Goal: Task Accomplishment & Management: Complete application form

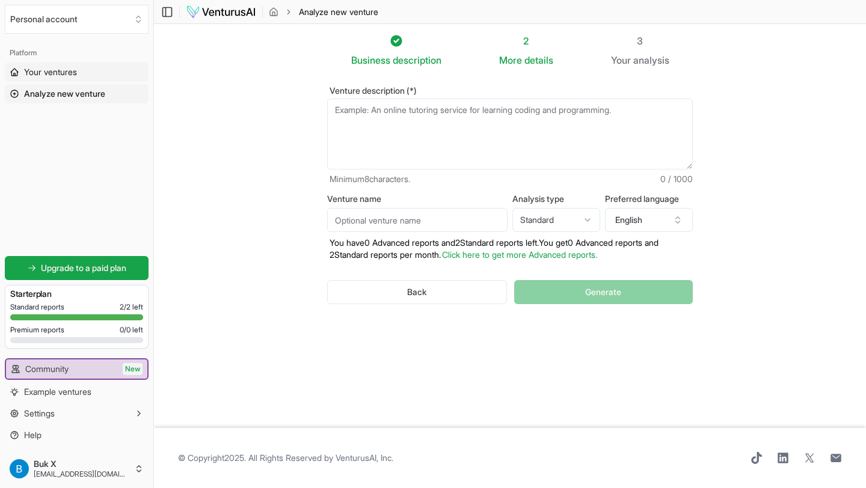
click at [79, 76] on link "Your ventures" at bounding box center [77, 72] width 144 height 19
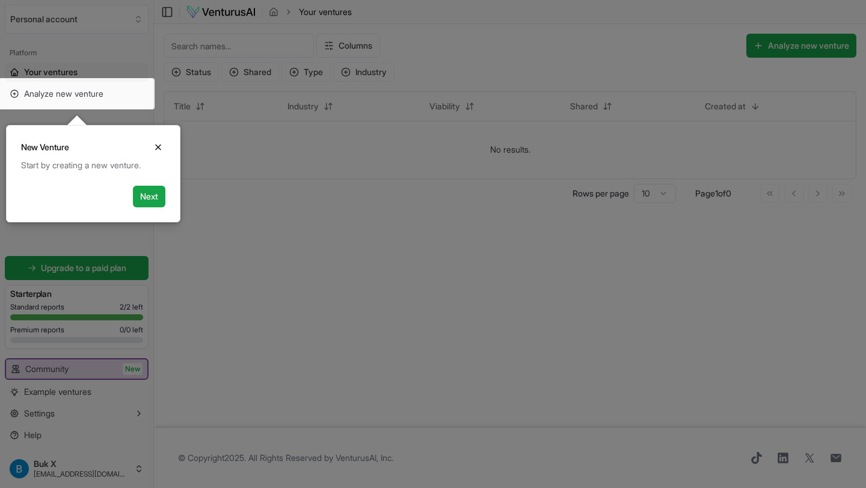
click at [164, 207] on div "Next" at bounding box center [146, 197] width 37 height 22
click at [162, 203] on button "Next" at bounding box center [149, 197] width 32 height 22
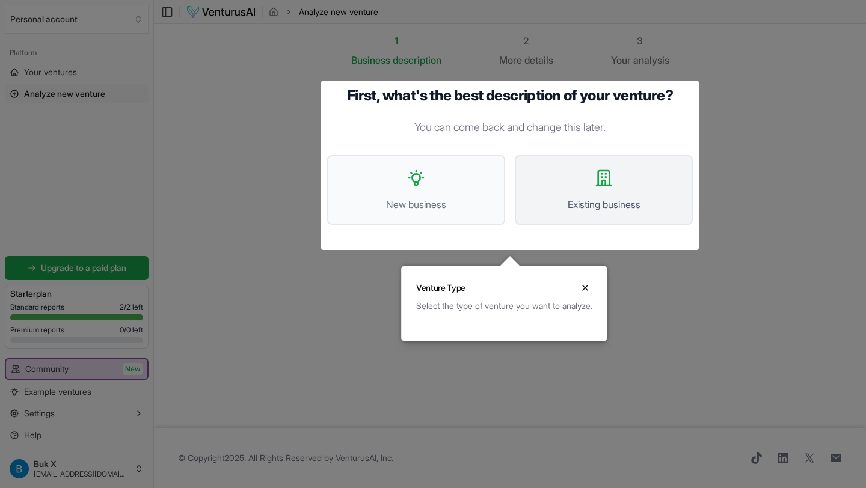
click at [565, 194] on button "Existing business" at bounding box center [604, 190] width 178 height 70
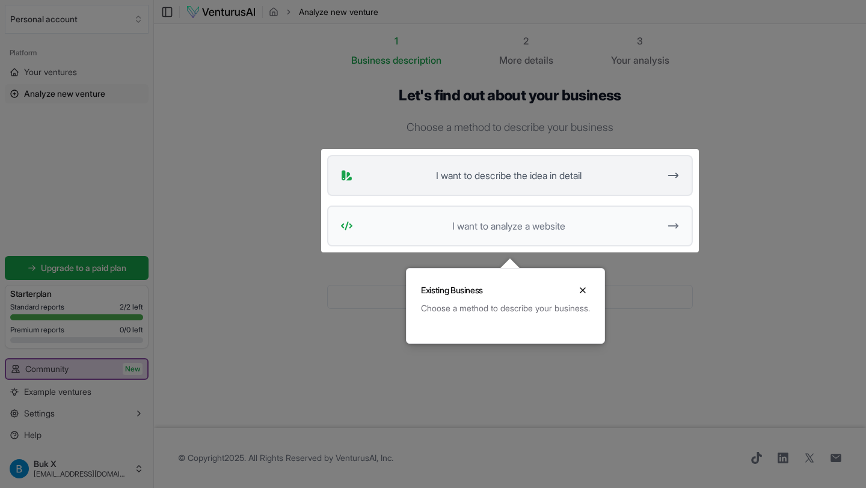
click at [532, 184] on button "I want to describe the idea in detail" at bounding box center [510, 175] width 366 height 41
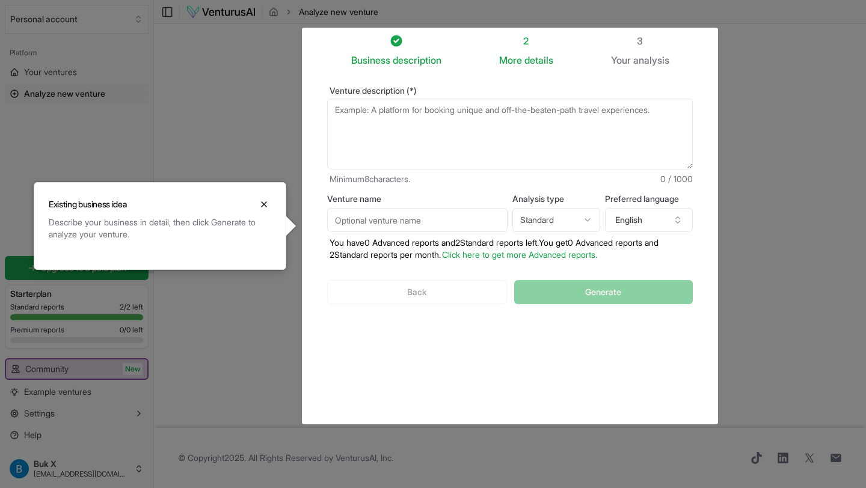
click at [384, 225] on input "Venture name" at bounding box center [417, 220] width 180 height 24
click at [231, 78] on div at bounding box center [433, 244] width 866 height 488
click at [259, 205] on icon "Close" at bounding box center [264, 205] width 10 height 10
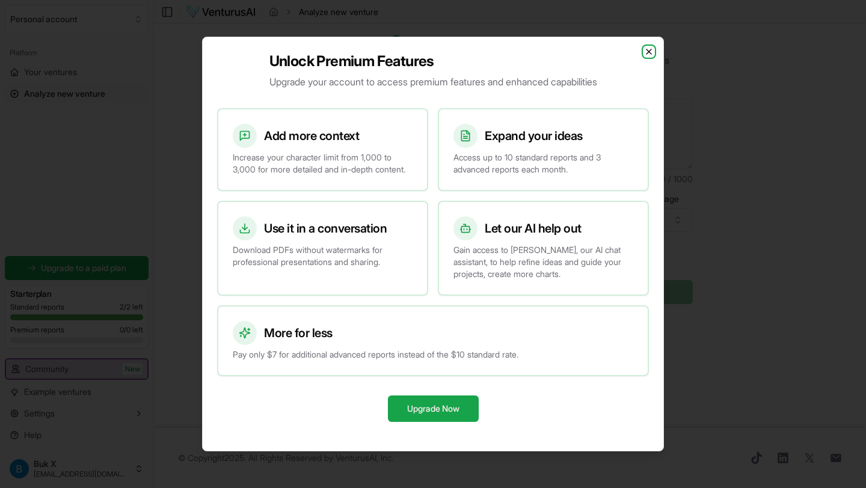
click at [649, 49] on icon "button" at bounding box center [649, 52] width 10 height 10
